Goal: Information Seeking & Learning: Learn about a topic

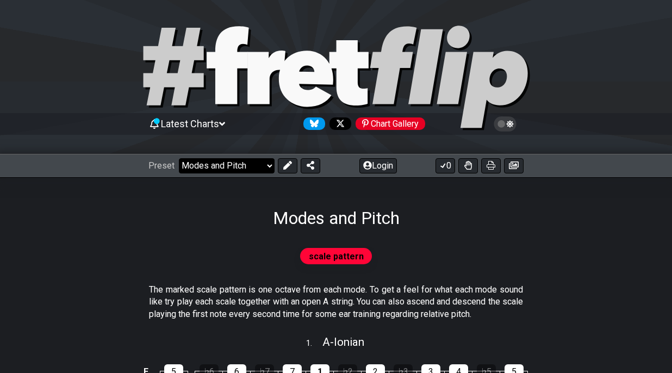
click at [254, 166] on select "Welcome to #fretflip! Initial Preset Custom Preset Minor Pentatonic Major Penta…" at bounding box center [227, 165] width 96 height 15
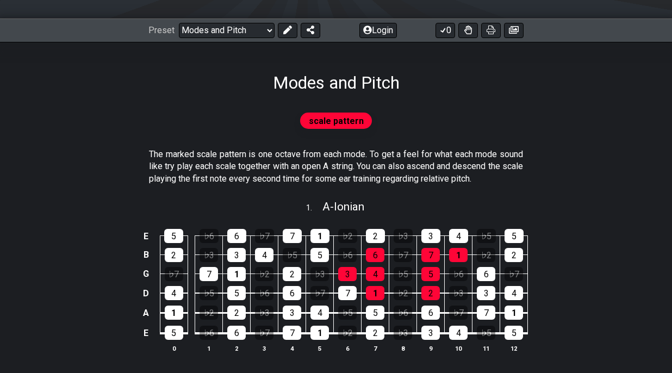
scroll to position [137, 0]
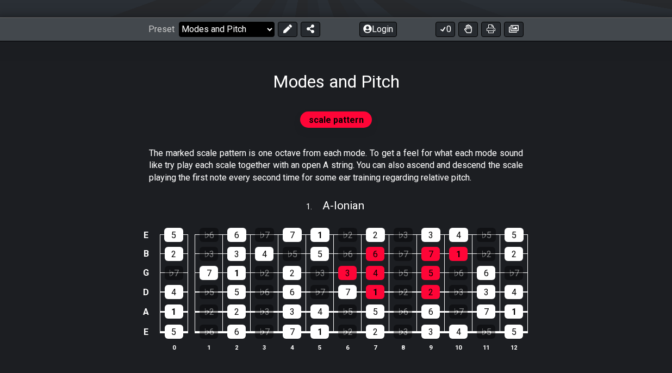
click at [264, 27] on select "Welcome to #fretflip! Initial Preset Custom Preset Minor Pentatonic Major Penta…" at bounding box center [227, 29] width 96 height 15
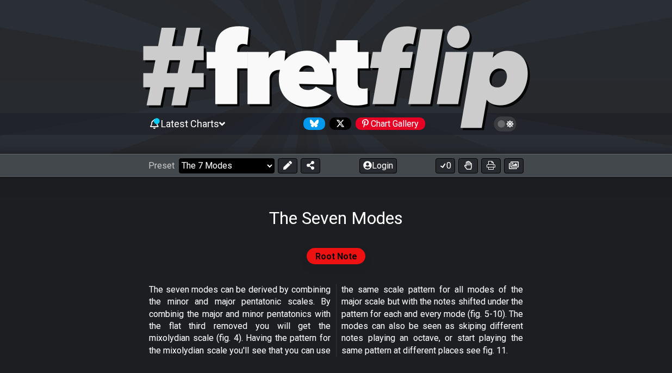
click at [266, 168] on select "Welcome to #fretflip! Initial Preset Custom Preset Minor Pentatonic Major Penta…" at bounding box center [227, 165] width 96 height 15
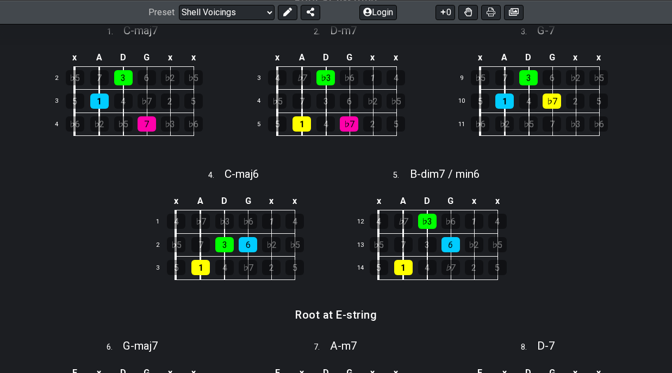
scroll to position [313, 0]
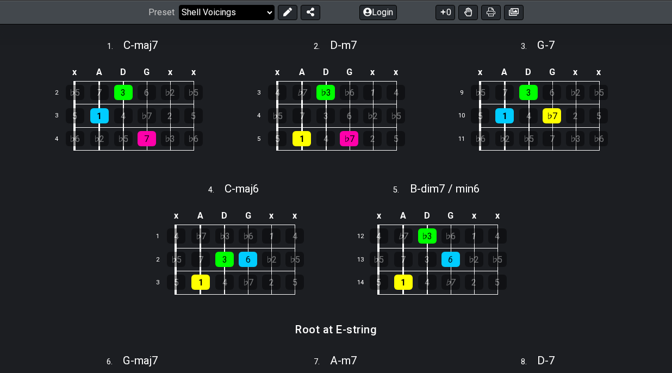
click at [235, 10] on select "Welcome to #fretflip! Initial Preset Custom Preset Minor Pentatonic Major Penta…" at bounding box center [227, 11] width 96 height 15
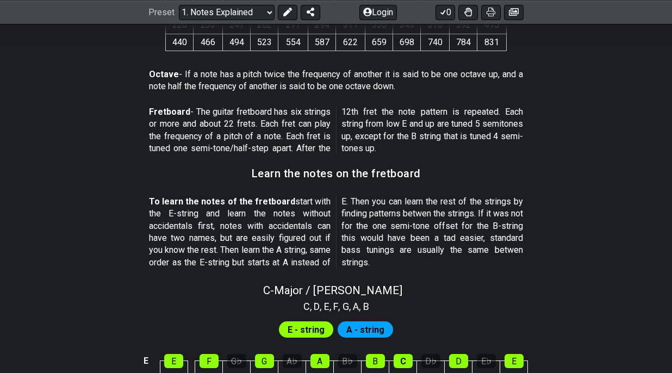
scroll to position [831, 0]
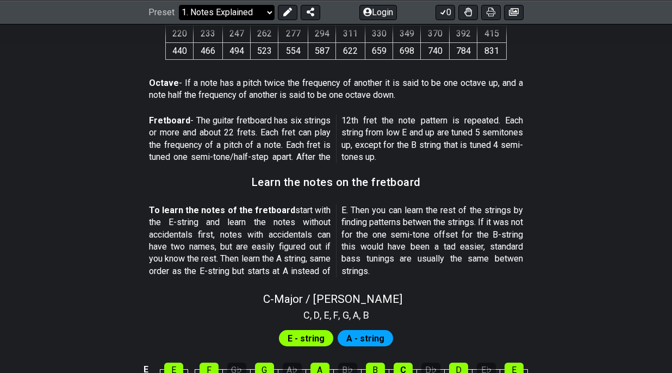
click at [241, 5] on select "Welcome to #fretflip! Initial Preset Custom Preset Minor Pentatonic Major Penta…" at bounding box center [227, 11] width 96 height 15
select select "/how-to-solo"
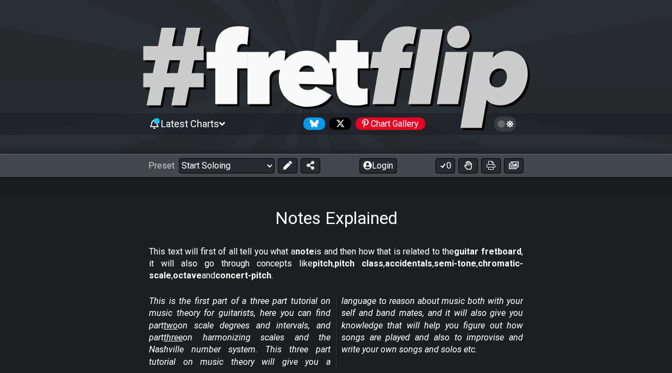
select select "C"
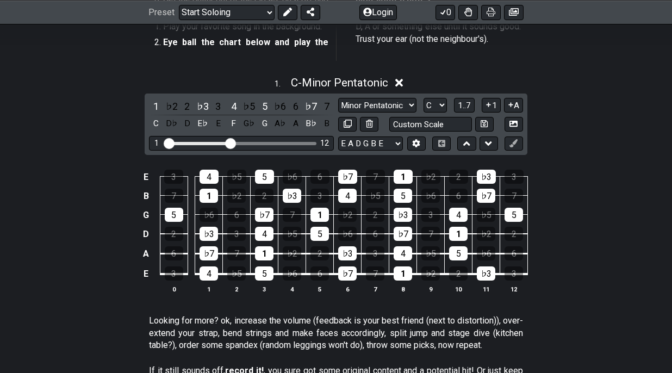
scroll to position [253, 0]
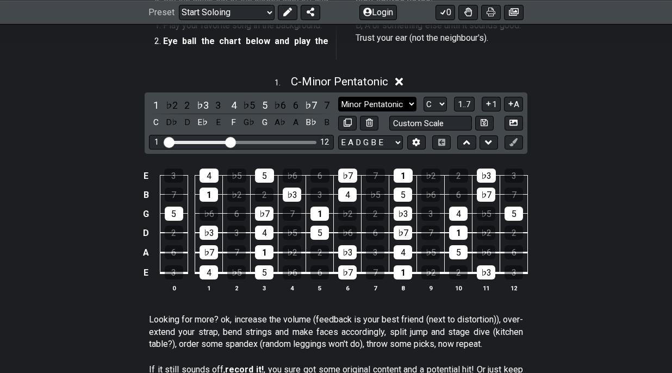
click at [400, 107] on select "Minor Pentatonic Root Minor Pentatonic Major Pentatonic Minor Blues Major Blues…" at bounding box center [377, 104] width 78 height 15
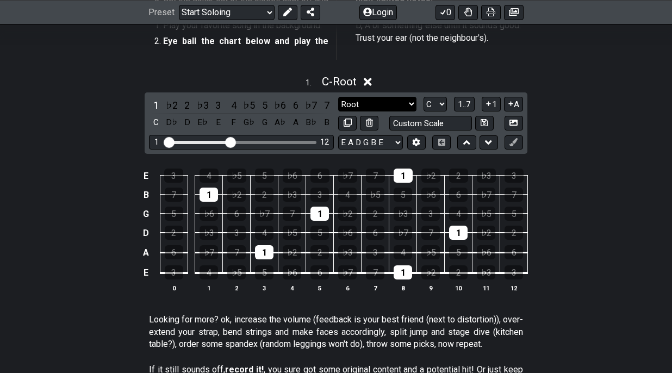
click at [387, 105] on select "Minor Pentatonic Root Minor Pentatonic Major Pentatonic Minor Blues Major Blues…" at bounding box center [377, 104] width 78 height 15
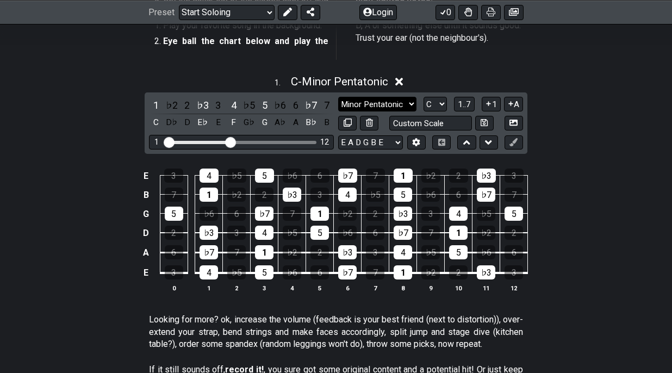
click at [399, 103] on select "Minor Pentatonic Root Minor Pentatonic Major Pentatonic Minor Blues Major Blues…" at bounding box center [377, 104] width 78 height 15
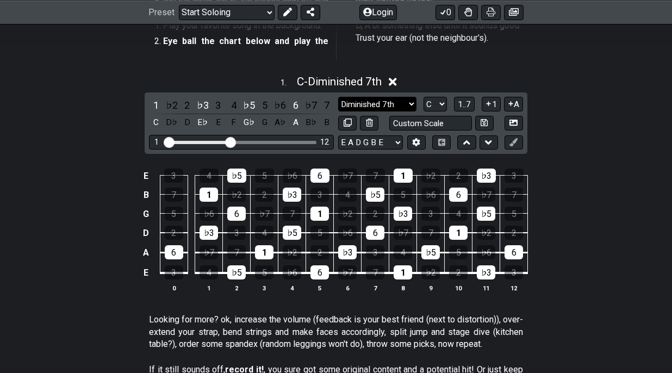
click at [405, 100] on select "Minor Pentatonic Root Minor Pentatonic Major Pentatonic Minor Blues Major Blues…" at bounding box center [377, 104] width 78 height 15
select select "Major Blues"
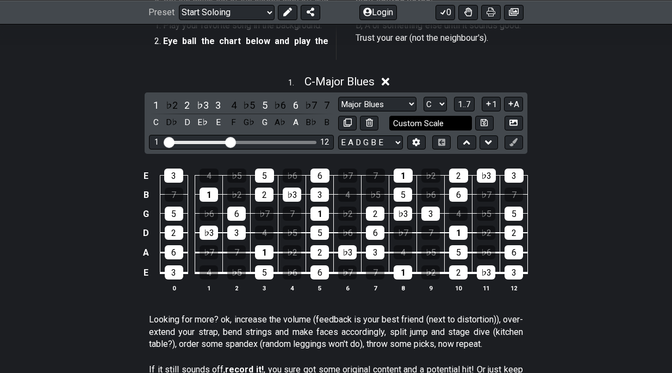
click at [454, 123] on input "Custom Scale" at bounding box center [430, 123] width 83 height 15
click at [579, 120] on div "1 . C - Major Blues 1 ♭2 2 ♭3 3 4 ♭5 5 ♭6 6 ♭7 7 C D♭ D E♭ E F G♭ G A♭ A B♭ B M…" at bounding box center [336, 188] width 672 height 239
type input "Custom Scale"
drag, startPoint x: 231, startPoint y: 143, endPoint x: 264, endPoint y: 145, distance: 33.8
click at [264, 141] on input "Visible fret range" at bounding box center [241, 141] width 154 height 0
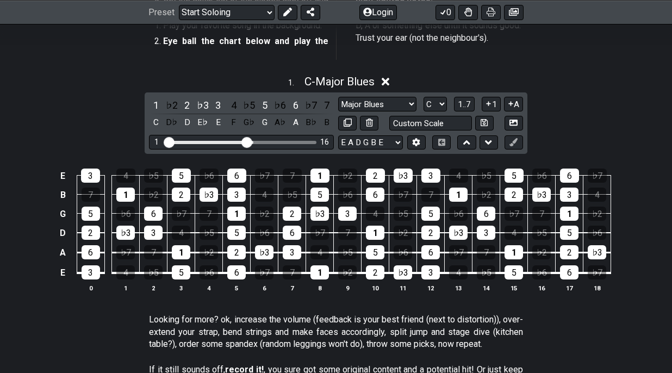
drag, startPoint x: 264, startPoint y: 145, endPoint x: 246, endPoint y: 145, distance: 18.5
click at [246, 141] on input "Visible fret range" at bounding box center [241, 141] width 154 height 0
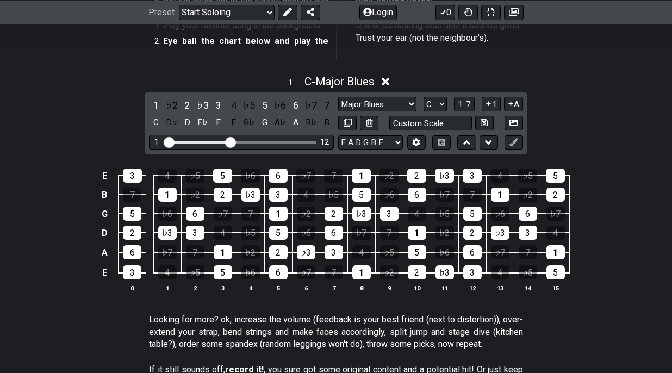
drag, startPoint x: 246, startPoint y: 145, endPoint x: 231, endPoint y: 144, distance: 14.7
click at [231, 141] on input "Visible fret range" at bounding box center [241, 141] width 154 height 0
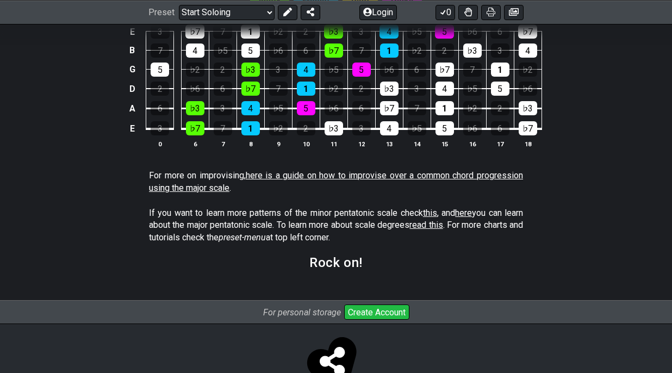
scroll to position [917, 0]
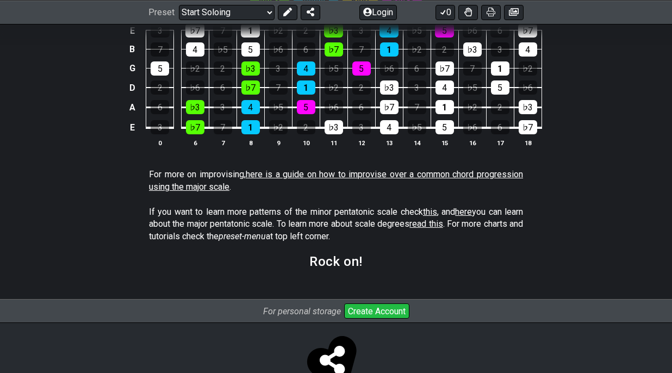
click at [396, 171] on link "here is a guide on how to improvise over a common chord progression using the m…" at bounding box center [336, 180] width 374 height 22
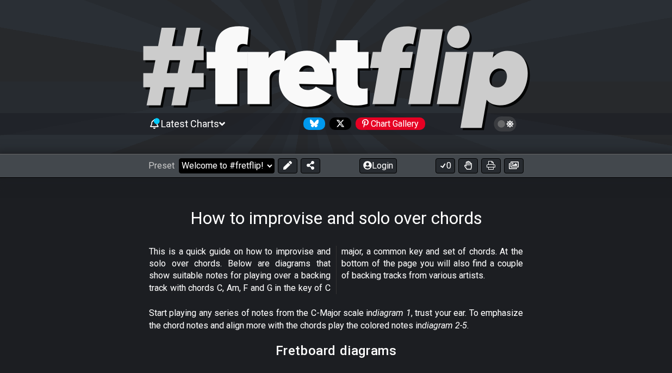
click at [234, 166] on select "Welcome to #fretflip! Initial Preset Custom Preset Minor Pentatonic Major Penta…" at bounding box center [227, 165] width 96 height 15
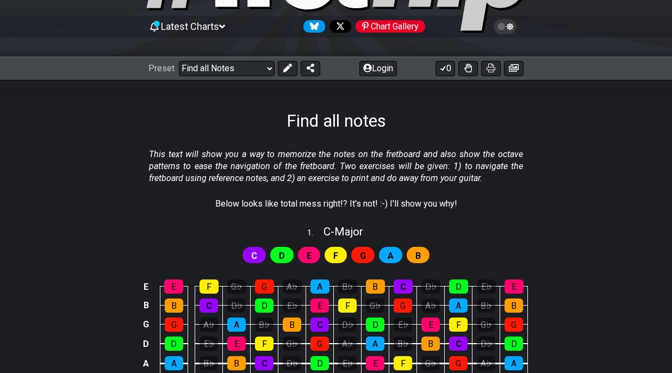
scroll to position [91, 0]
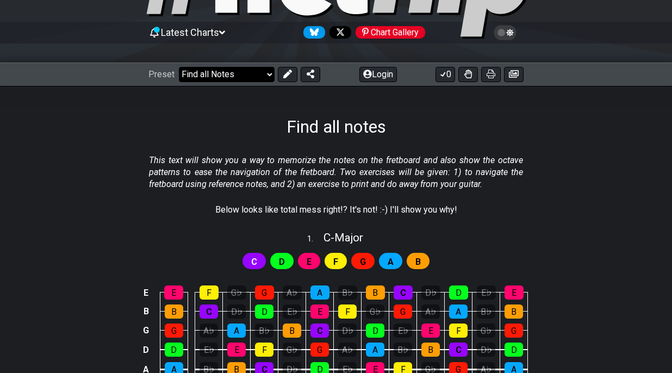
click at [263, 76] on select "Welcome to #fretflip! Initial Preset Custom Preset Minor Pentatonic Major Penta…" at bounding box center [227, 74] width 96 height 15
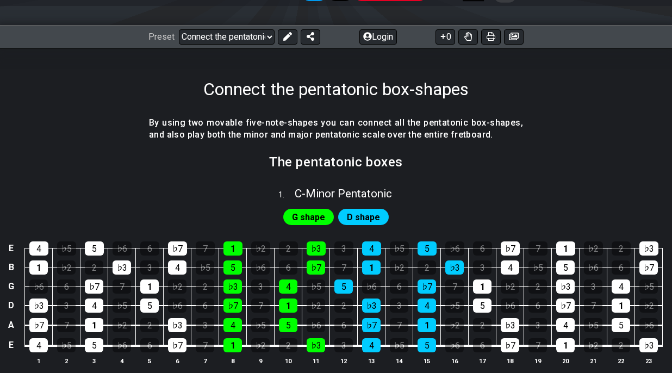
scroll to position [131, 0]
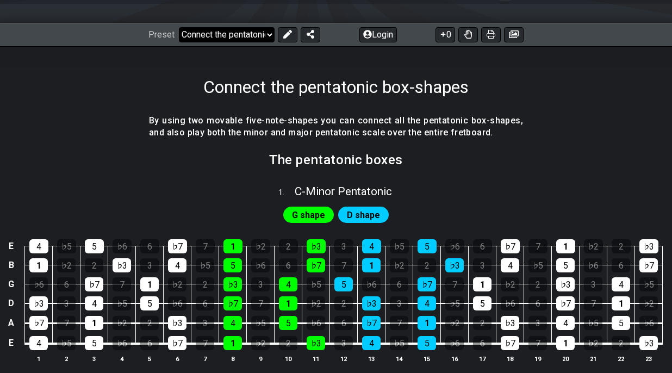
click at [254, 30] on select "Welcome to #fretflip! Initial Preset Custom Preset Minor Pentatonic Major Penta…" at bounding box center [227, 34] width 96 height 15
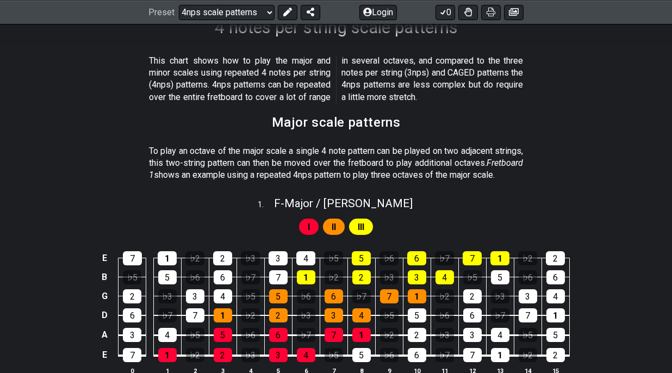
scroll to position [132, 0]
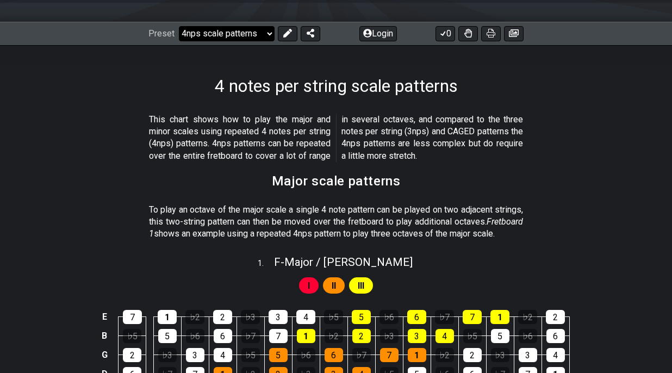
click at [251, 26] on select "Welcome to #fretflip! Initial Preset Custom Preset Minor Pentatonic Major Penta…" at bounding box center [227, 33] width 96 height 15
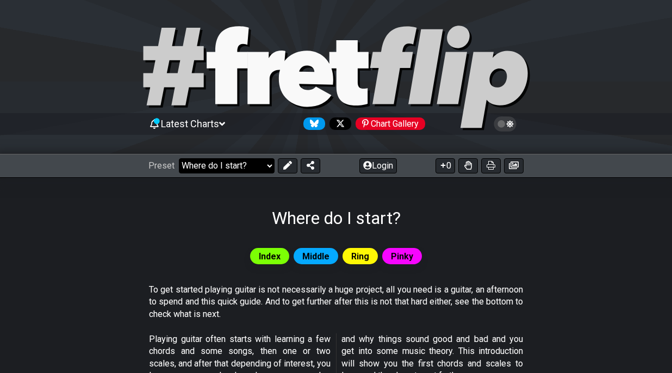
click at [258, 166] on select "Welcome to #fretflip! Initial Preset Custom Preset Minor Pentatonic Major Penta…" at bounding box center [227, 165] width 96 height 15
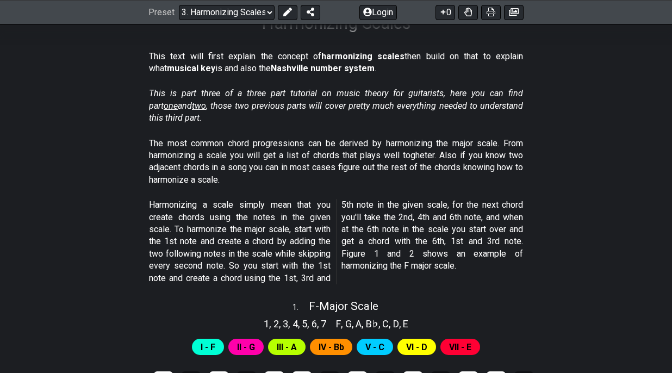
scroll to position [165, 0]
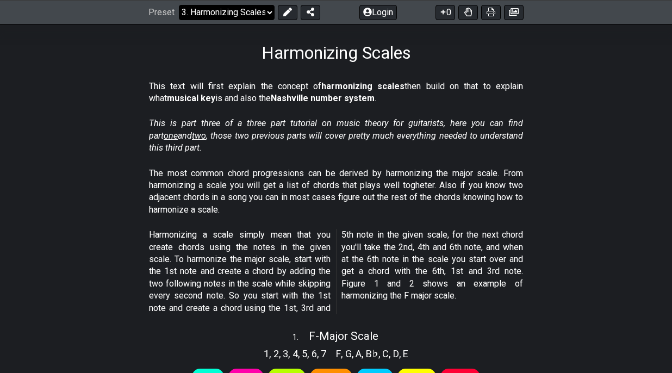
click at [243, 8] on select "Welcome to #fretflip! Initial Preset Custom Preset Minor Pentatonic Major Penta…" at bounding box center [227, 11] width 96 height 15
select select "/how-to-solo"
select select "C"
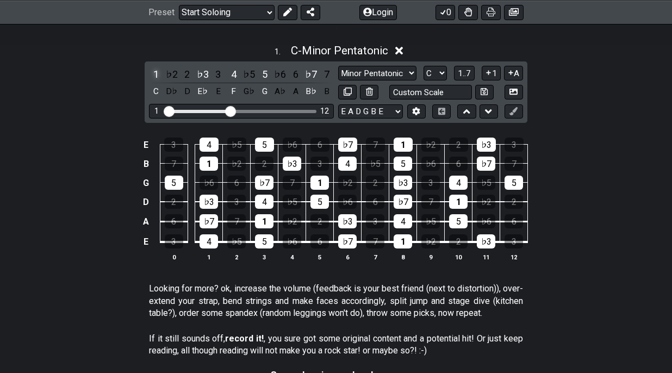
scroll to position [285, 0]
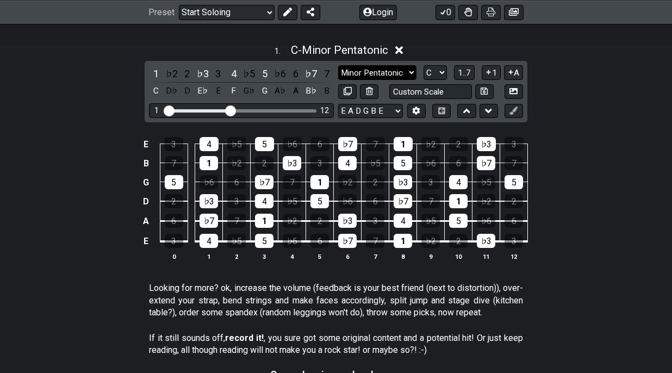
click at [390, 72] on select "Minor Pentatonic Root Minor Pentatonic Major Pentatonic Minor Blues Major Blues…" at bounding box center [377, 72] width 78 height 15
select select "Phrygian"
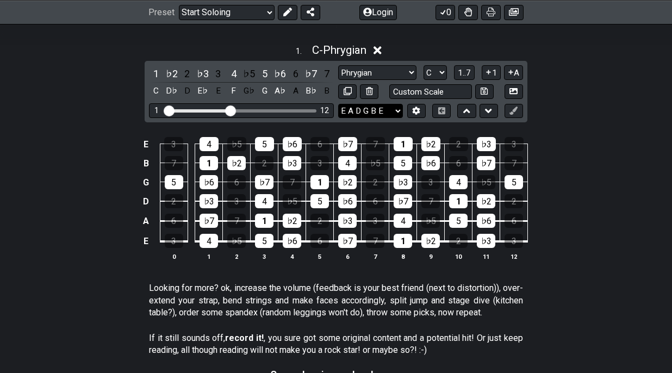
click at [393, 115] on select "E A D G B E E A D G B E E A D G B E B E A D F♯ B A D G C E A D A D G B E E♭ A♭ …" at bounding box center [370, 111] width 65 height 15
click at [441, 71] on select "A♭ A A♯ B♭ B C C♯ D♭ D D♯ E♭ E F F♯ G♭ G G♯" at bounding box center [435, 72] width 23 height 15
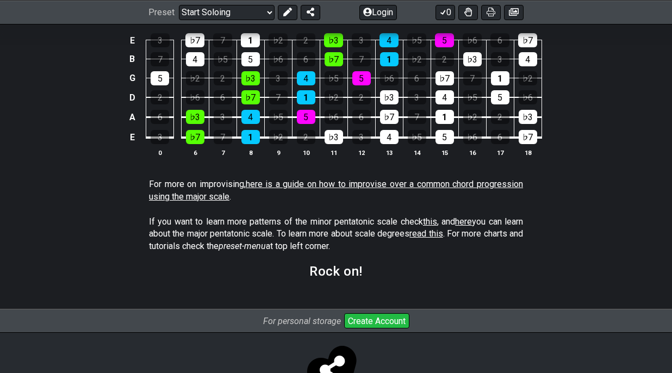
scroll to position [919, 0]
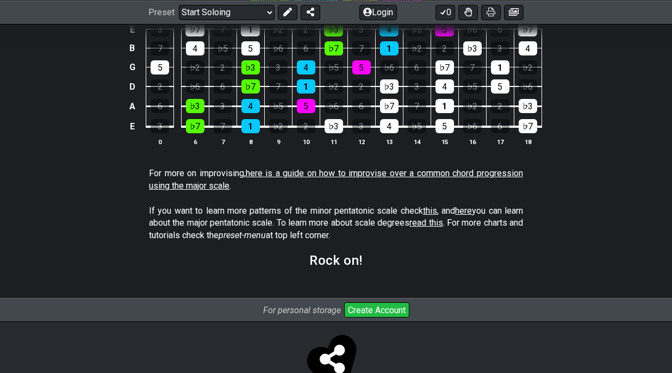
click at [374, 168] on link "here is a guide on how to improvise over a common chord progression using the m…" at bounding box center [336, 179] width 374 height 22
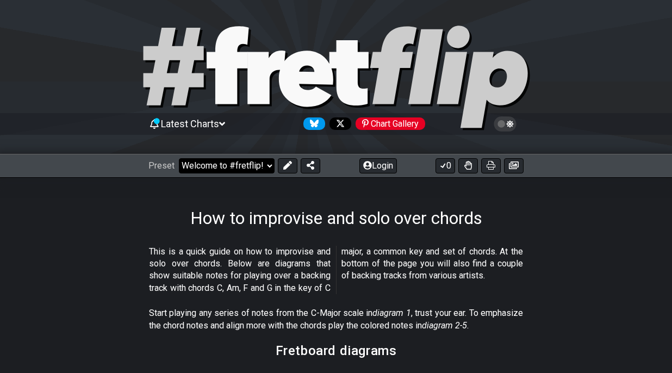
click at [241, 168] on select "Welcome to #fretflip! Initial Preset Custom Preset Minor Pentatonic Major Penta…" at bounding box center [227, 165] width 96 height 15
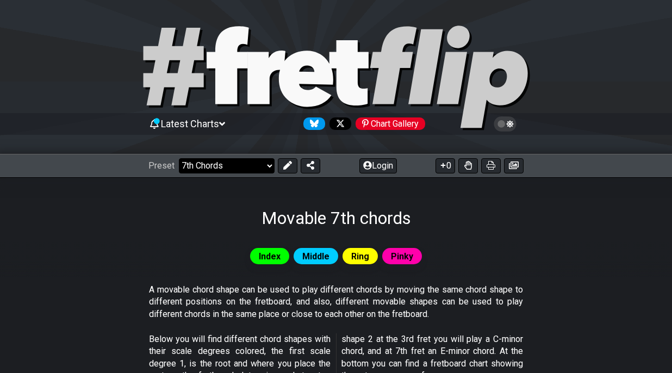
click at [241, 166] on select "Welcome to #fretflip! Initial Preset Custom Preset Minor Pentatonic Major Penta…" at bounding box center [227, 165] width 96 height 15
select select "/the-caged-system"
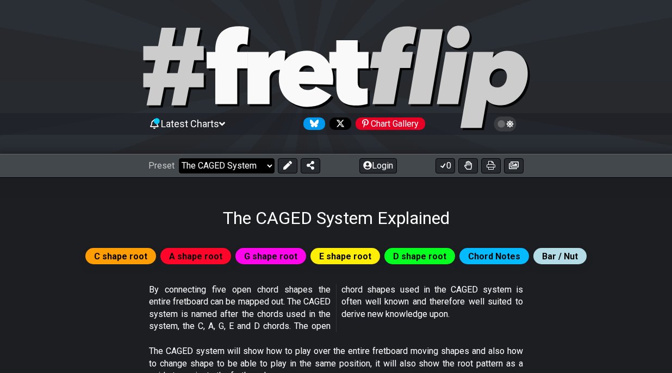
click at [255, 169] on select "Welcome to #fretflip! Initial Preset Custom Preset Minor Pentatonic Major Penta…" at bounding box center [227, 165] width 96 height 15
